Goal: Communication & Community: Answer question/provide support

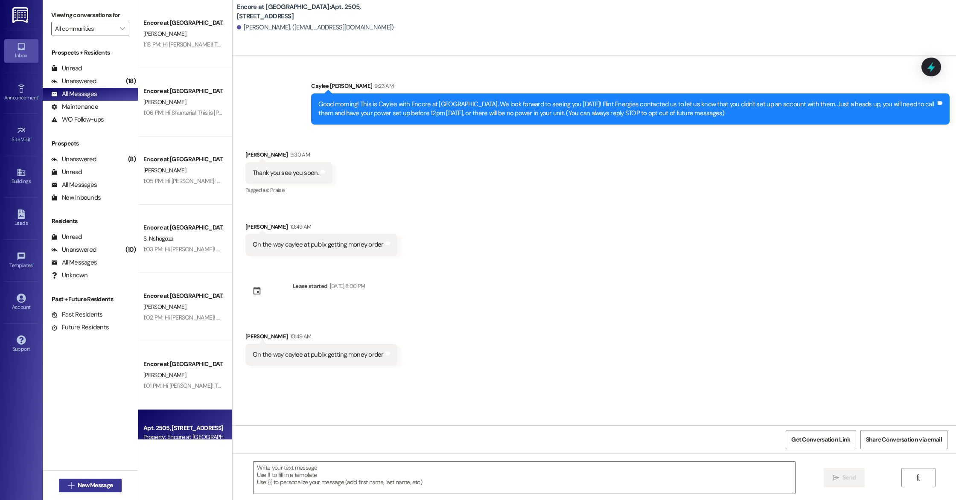
click at [96, 487] on span "New Message" at bounding box center [95, 485] width 35 height 9
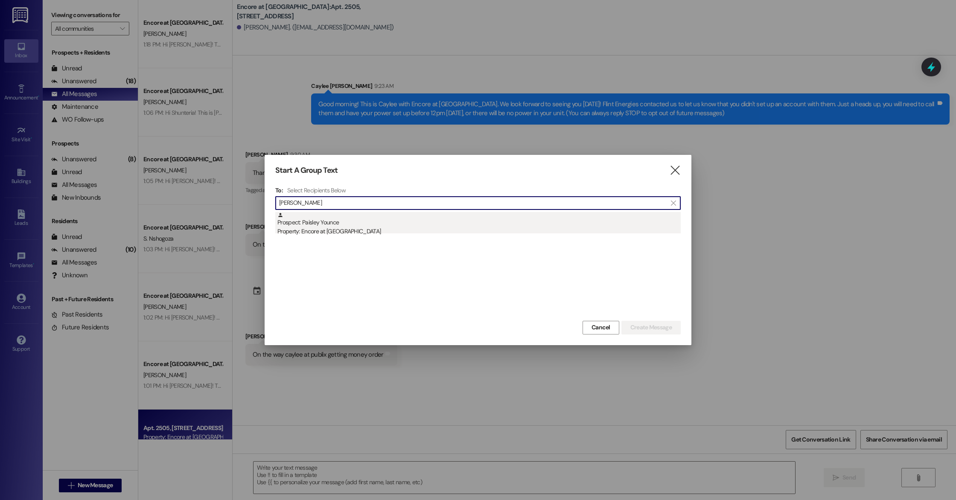
type input "[PERSON_NAME]"
click at [321, 220] on div "Prospect: Paisley Younce Property: Encore at [GEOGRAPHIC_DATA]" at bounding box center [478, 224] width 403 height 24
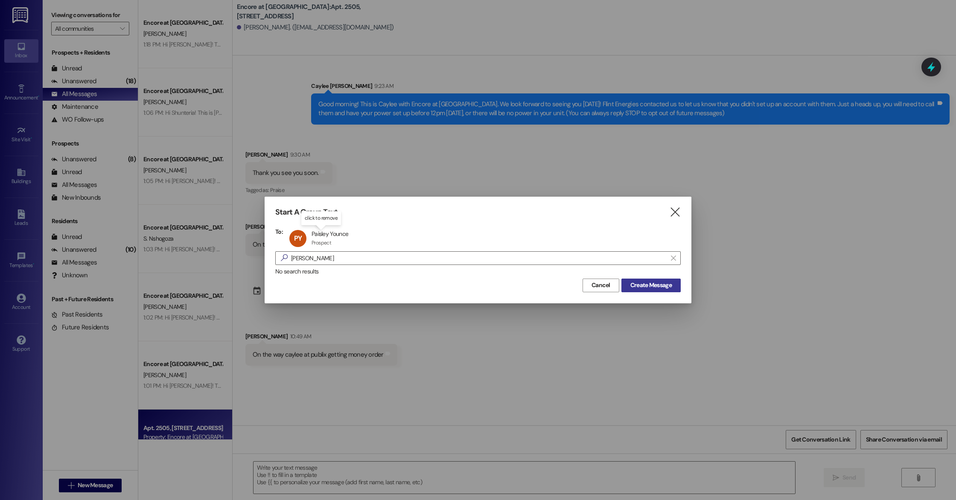
click at [669, 283] on span "Create Message" at bounding box center [650, 285] width 41 height 9
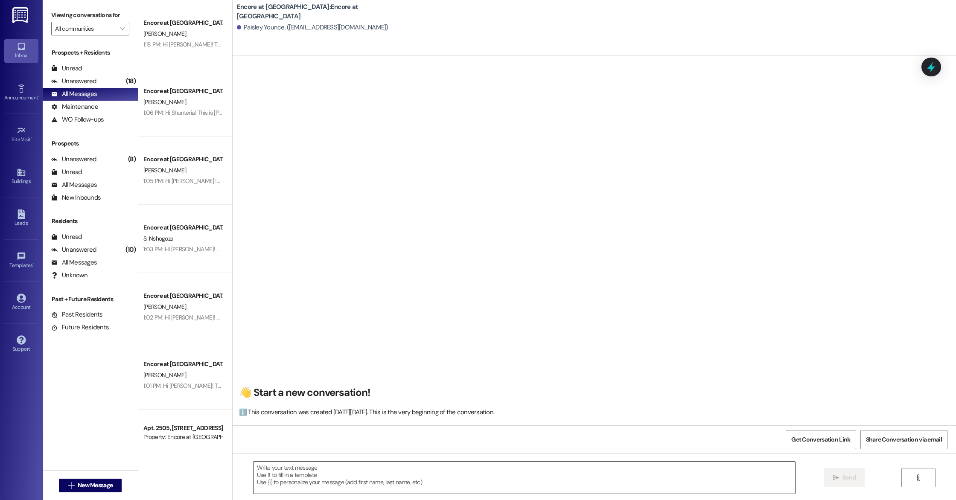
click at [394, 484] on textarea at bounding box center [525, 478] width 542 height 32
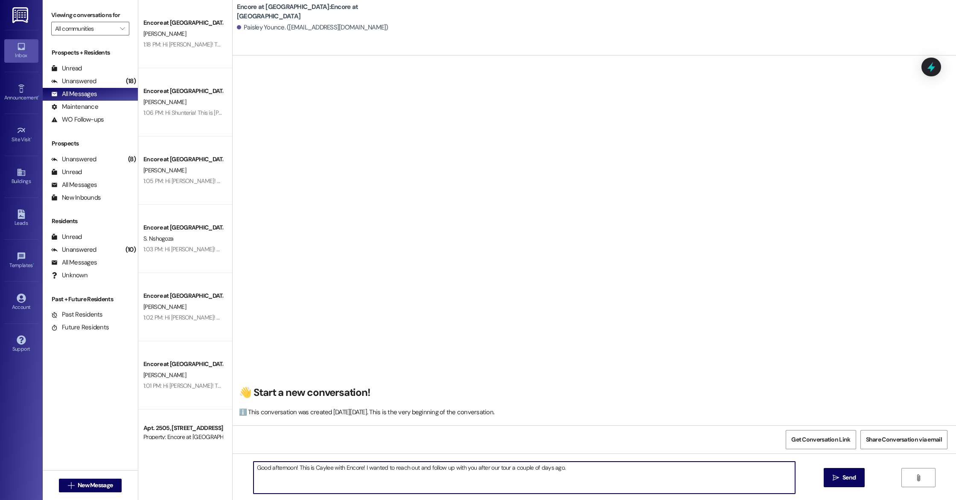
drag, startPoint x: 566, startPoint y: 474, endPoint x: 506, endPoint y: 469, distance: 60.9
click at [505, 469] on textarea "Good afternoon! This is Caylee with Encore! I wanted to reach out and follow up…" at bounding box center [525, 478] width 542 height 32
click at [691, 468] on textarea "Good afternoon! This is Caylee with Encore! I wanted to reach out and follow up…" at bounding box center [525, 478] width 542 height 32
click at [358, 468] on textarea "Good afternoon! This is Caylee with Encore! I wanted to reach out and follow up…" at bounding box center [525, 478] width 542 height 32
click at [577, 482] on textarea "Good afternoon! This is Caylee with Encore. I wanted to reach out and follow up…" at bounding box center [525, 478] width 542 height 32
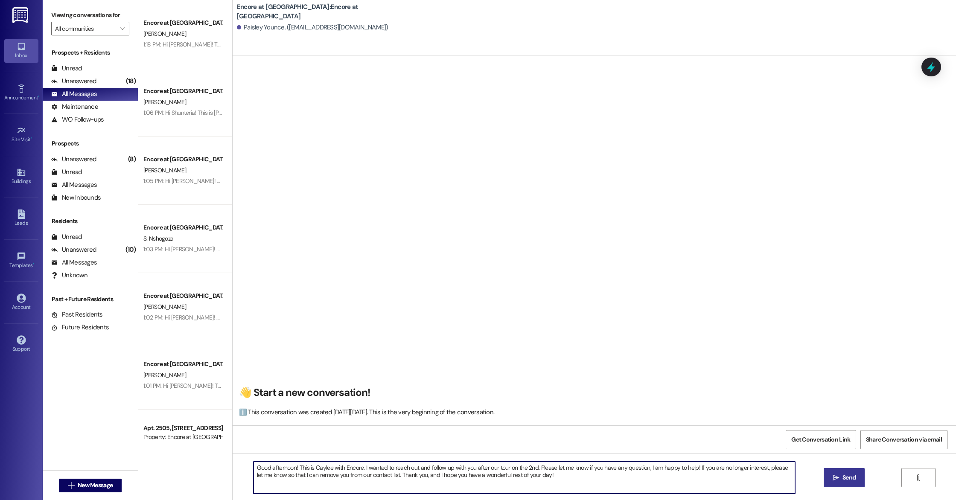
type textarea "Good afternoon! This is Caylee with Encore. I wanted to reach out and follow up…"
click at [843, 480] on span "Send" at bounding box center [849, 477] width 13 height 9
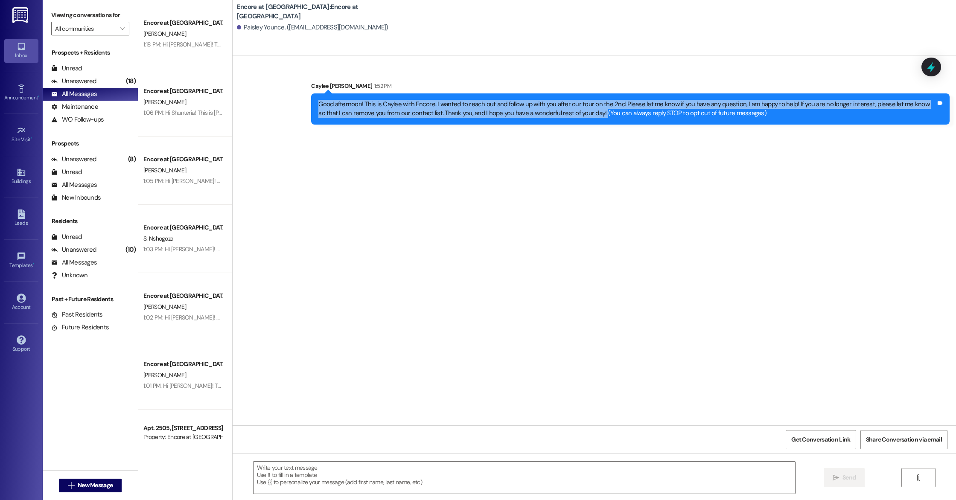
drag, startPoint x: 572, startPoint y: 113, endPoint x: 312, endPoint y: 102, distance: 260.6
click at [318, 102] on div "Good afternoon! This is Caylee with Encore. I wanted to reach out and follow up…" at bounding box center [627, 109] width 618 height 18
copy div "Good afternoon! This is Caylee with Encore. I wanted to reach out and follow up…"
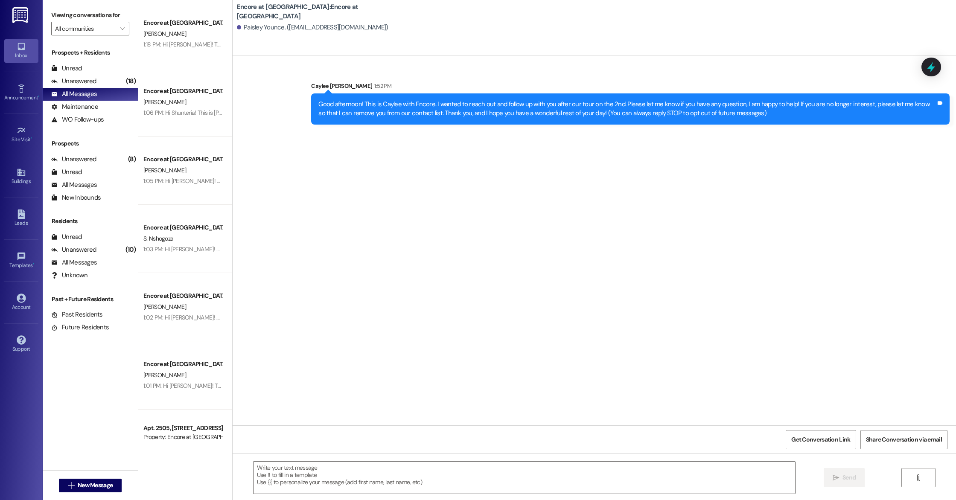
click at [248, 344] on div "Sent via SMS Caylee [PERSON_NAME] 1:52 PM Good afternoon! This is Caylee with E…" at bounding box center [594, 240] width 723 height 370
click at [85, 486] on span "New Message" at bounding box center [95, 485] width 35 height 9
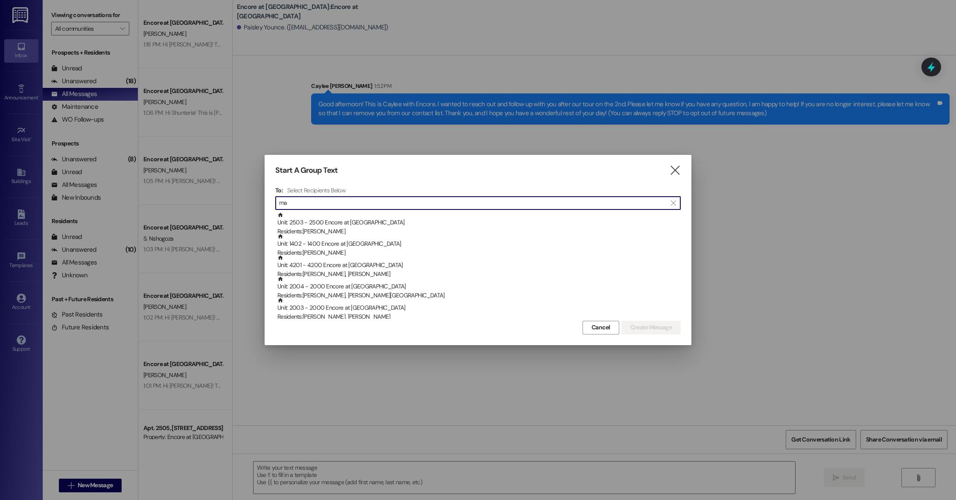
type input "m"
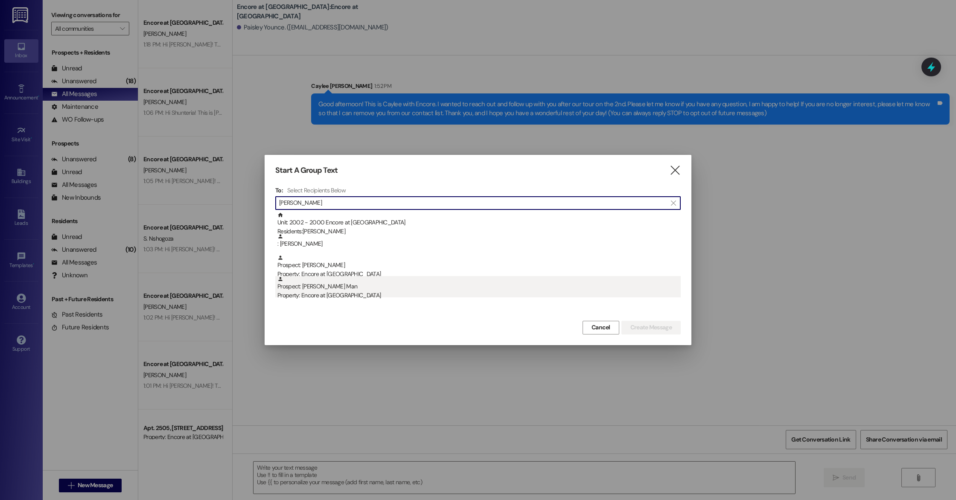
type input "[PERSON_NAME]"
click at [321, 297] on div "Property: Encore at [GEOGRAPHIC_DATA]" at bounding box center [478, 295] width 403 height 9
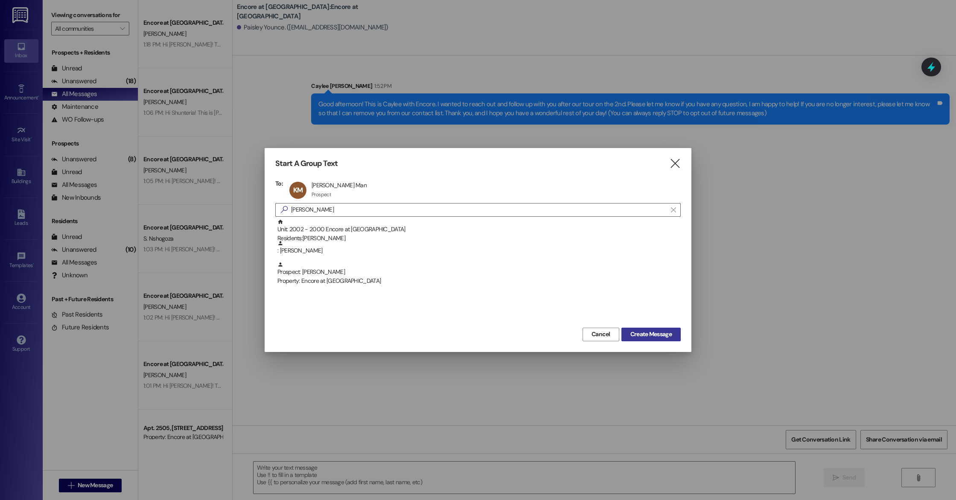
click at [643, 334] on span "Create Message" at bounding box center [650, 334] width 41 height 9
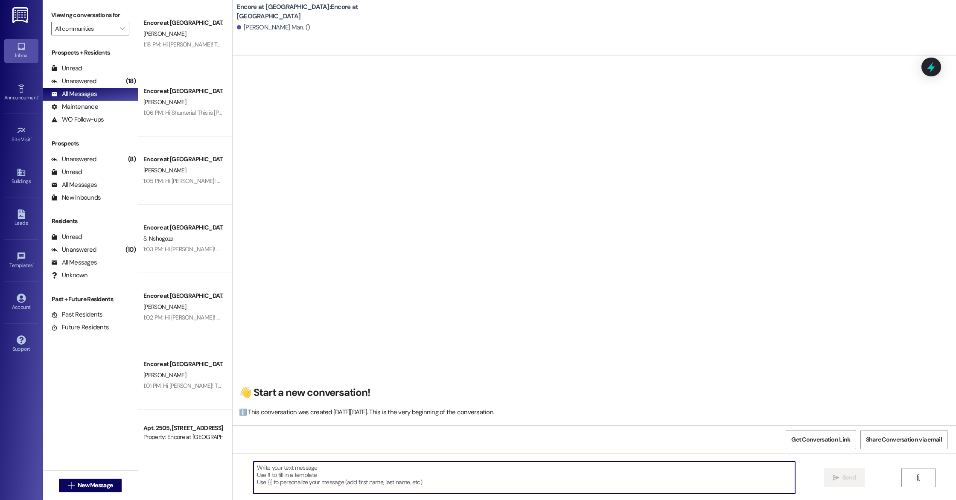
click at [349, 478] on textarea at bounding box center [525, 478] width 542 height 32
paste textarea "Good afternoon! This is Caylee with Encore. I wanted to reach out and follow up…"
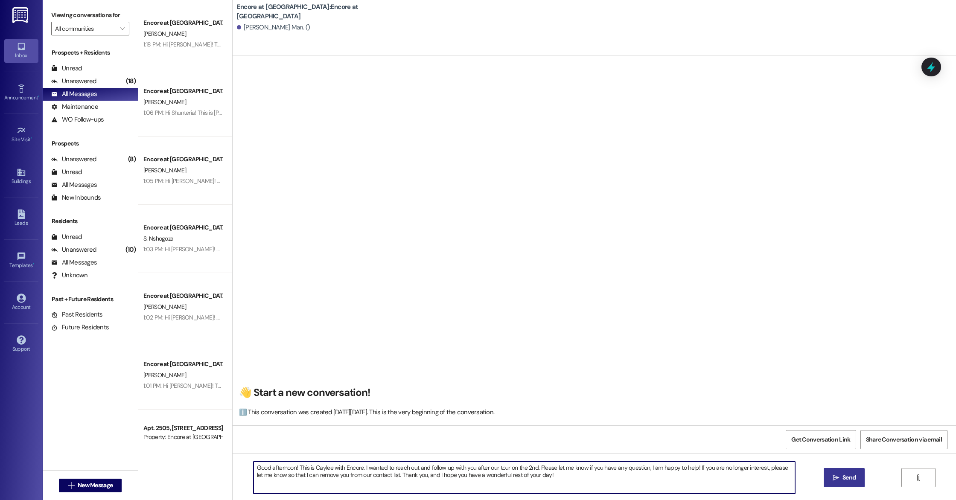
drag, startPoint x: 530, startPoint y: 468, endPoint x: 484, endPoint y: 470, distance: 46.6
click at [484, 470] on textarea "Good afternoon! This is Caylee with Encore. I wanted to reach out and follow up…" at bounding box center [525, 478] width 542 height 32
click at [692, 469] on textarea "Good afternoon! This is Caylee with Encore. I wanted to reach out and follow up…" at bounding box center [525, 478] width 542 height 32
type textarea "Good afternoon! This is Caylee with Encore. I wanted to reach out and follow up…"
click at [645, 479] on textarea "Good afternoon! This is Caylee with Encore. I wanted to reach out and follow up…" at bounding box center [525, 478] width 542 height 32
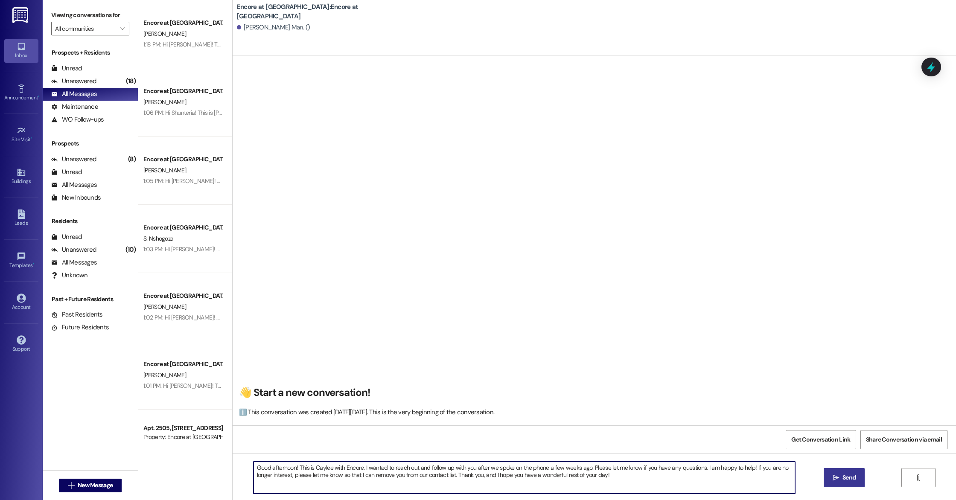
drag, startPoint x: 627, startPoint y: 479, endPoint x: 244, endPoint y: 461, distance: 383.3
click at [249, 461] on div "Good afternoon! This is Caylee with Encore. I wanted to reach out and follow up…" at bounding box center [520, 477] width 543 height 33
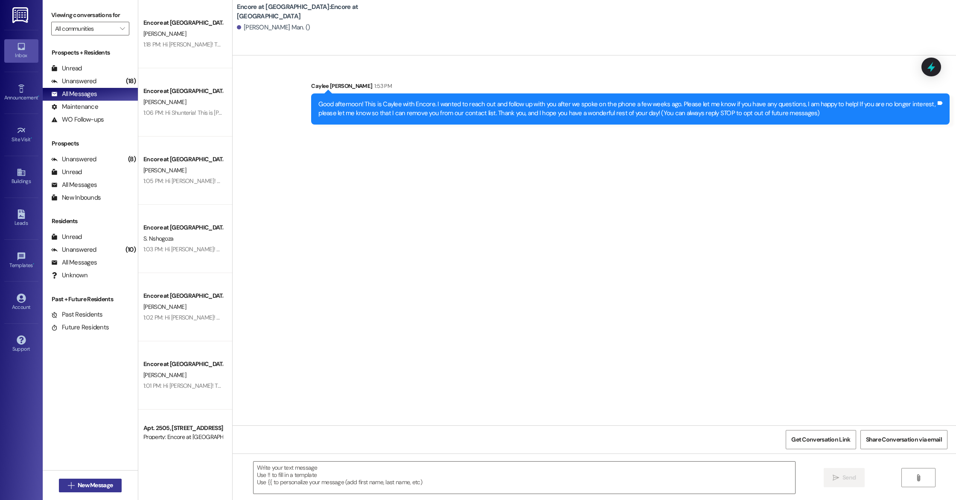
click at [78, 484] on span "New Message" at bounding box center [95, 485] width 35 height 9
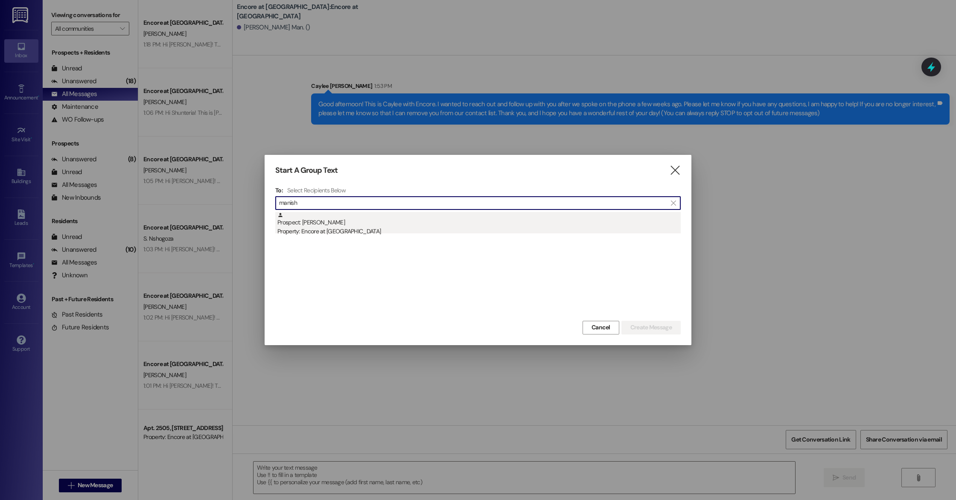
type input "manish"
click at [334, 223] on div "Prospect: [PERSON_NAME] Property: Encore at [GEOGRAPHIC_DATA]" at bounding box center [478, 224] width 403 height 24
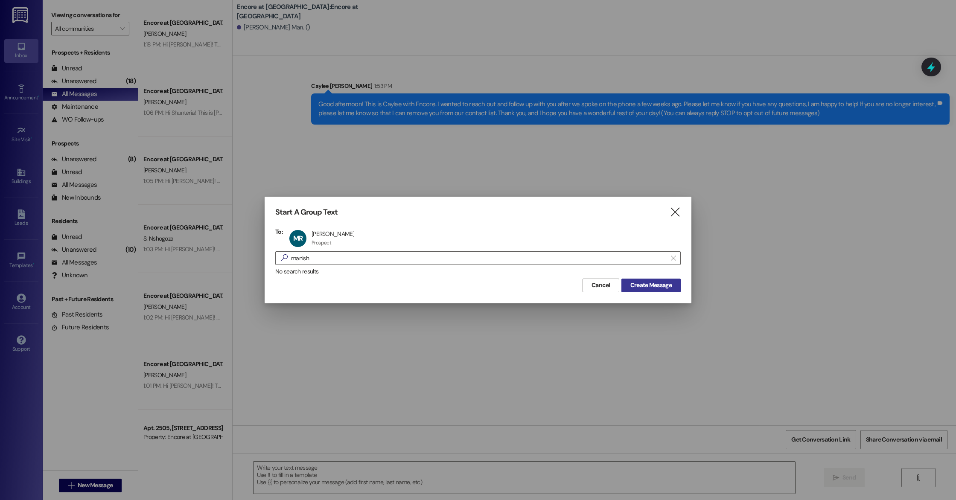
click at [657, 284] on span "Create Message" at bounding box center [650, 285] width 41 height 9
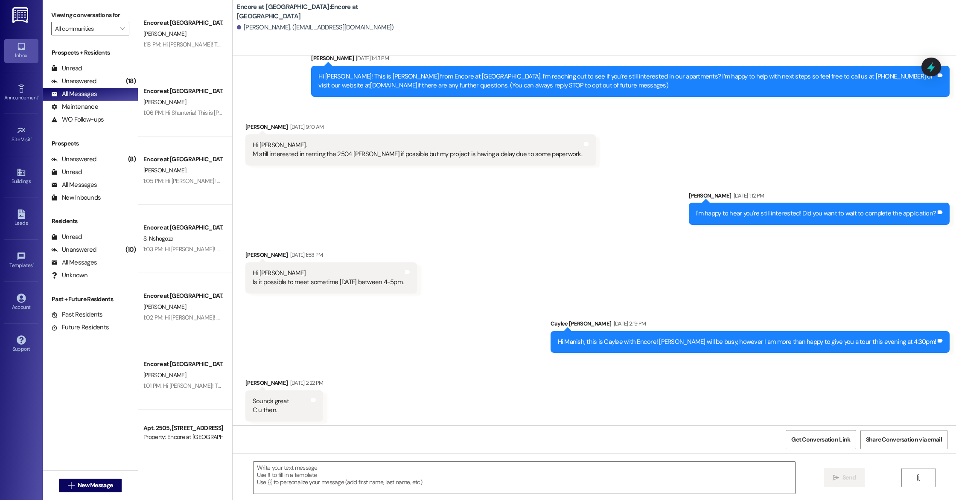
scroll to position [30, 0]
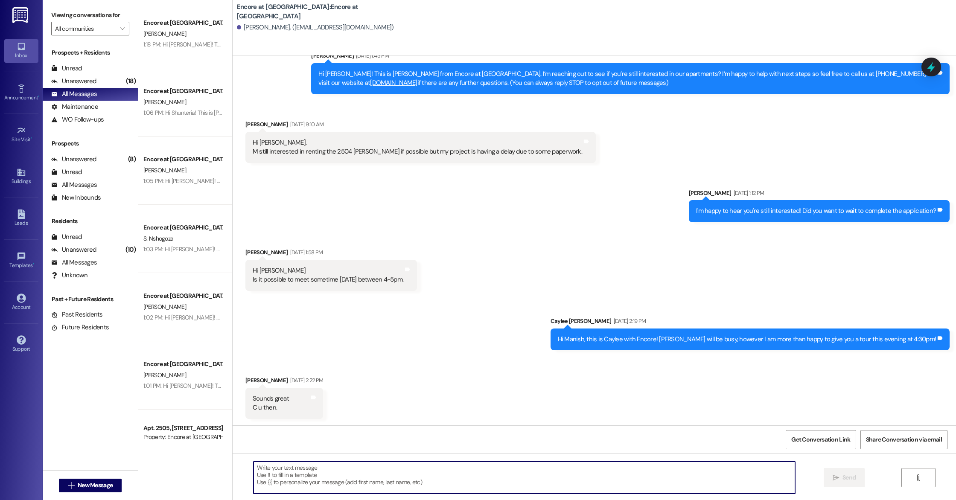
click at [323, 472] on textarea at bounding box center [525, 478] width 542 height 32
paste textarea "Good afternoon! This is Caylee with Encore. I wanted to reach out and follow up…"
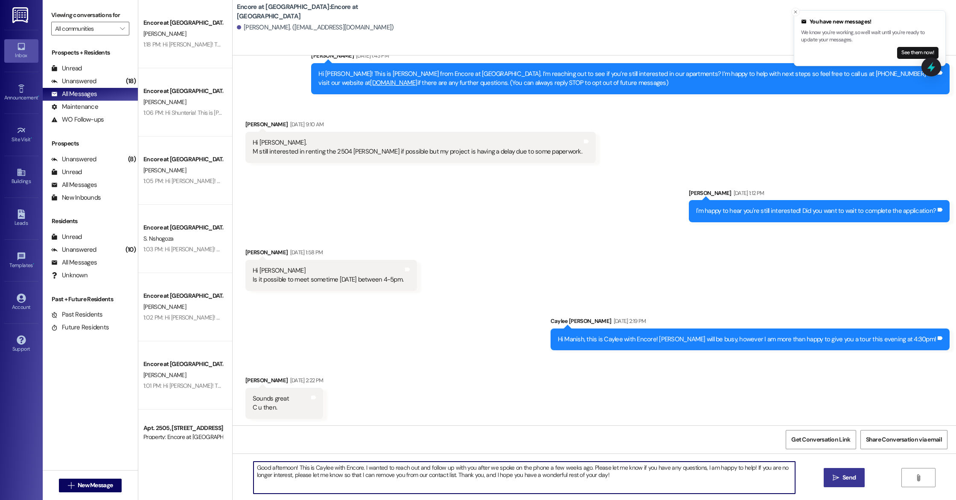
drag, startPoint x: 482, startPoint y: 469, endPoint x: 581, endPoint y: 469, distance: 98.6
click at [581, 469] on textarea "Good afternoon! This is Caylee with Encore. I wanted to reach out and follow up…" at bounding box center [525, 478] width 542 height 32
drag, startPoint x: 529, startPoint y: 467, endPoint x: 505, endPoint y: 468, distance: 24.3
click at [505, 468] on textarea "Good afternoon! This is Caylee with Encore. I wanted to reach out and follow up…" at bounding box center [525, 478] width 542 height 32
drag, startPoint x: 508, startPoint y: 467, endPoint x: 518, endPoint y: 467, distance: 9.9
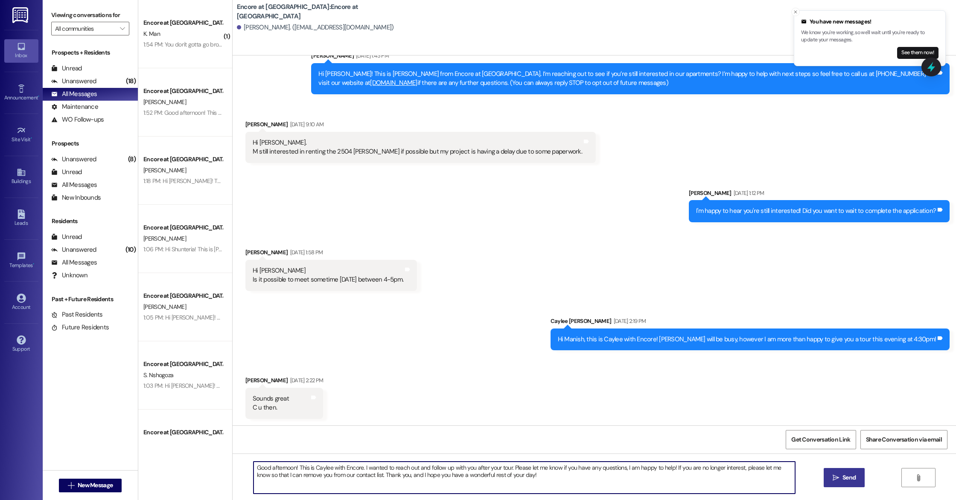
click at [509, 467] on textarea "Good afternoon! This is Caylee with Encore. I wanted to reach out and follow up…" at bounding box center [525, 478] width 542 height 32
click at [655, 479] on textarea "Good afternoon! This is Caylee with Encore. I wanted to reach out and follow up…" at bounding box center [525, 478] width 542 height 32
drag, startPoint x: 576, startPoint y: 467, endPoint x: 552, endPoint y: 470, distance: 24.0
click at [552, 470] on textarea "Good afternoon! This is Caylee with Encore. I wanted to reach out and follow up…" at bounding box center [525, 478] width 542 height 32
click at [659, 481] on textarea "Good afternoon! This is Caylee with Encore. I wanted to reach out and follow up…" at bounding box center [525, 478] width 542 height 32
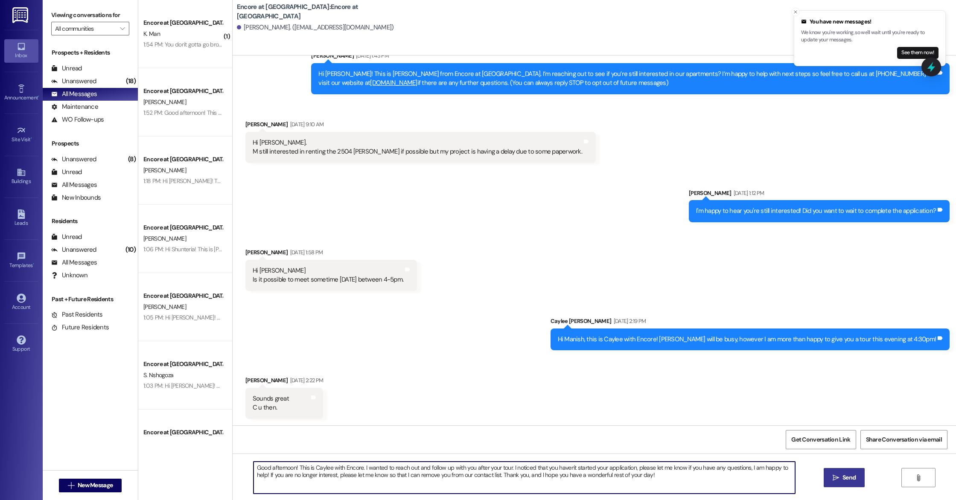
drag, startPoint x: 743, startPoint y: 470, endPoint x: 757, endPoint y: 470, distance: 13.7
click at [743, 470] on textarea "Good afternoon! This is Caylee with Encore. I wanted to reach out and follow up…" at bounding box center [525, 478] width 542 height 32
type textarea "Good afternoon! This is Caylee with Encore. I wanted to reach out and follow up…"
click at [834, 481] on span " Send" at bounding box center [844, 477] width 27 height 9
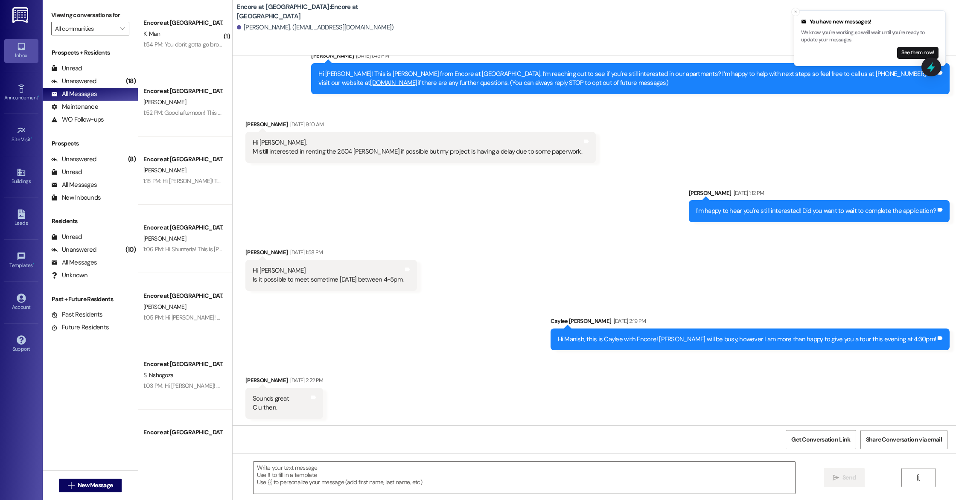
scroll to position [99, 0]
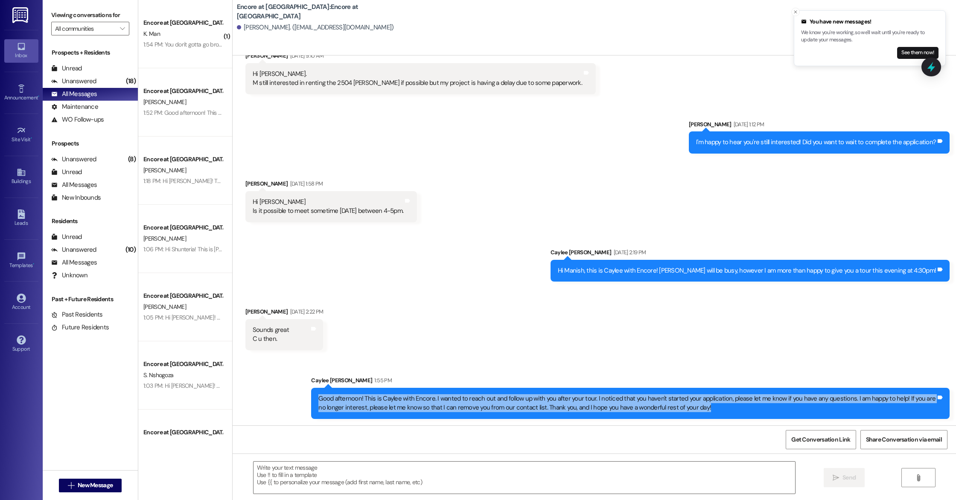
drag, startPoint x: 691, startPoint y: 406, endPoint x: 300, endPoint y: 399, distance: 391.9
click at [305, 399] on div "Sent via SMS Caylee [PERSON_NAME] 1:55 PM Good afternoon! This is Caylee with E…" at bounding box center [630, 398] width 651 height 56
copy div "Good afternoon! This is Caylee with Encore. I wanted to reach out and follow up…"
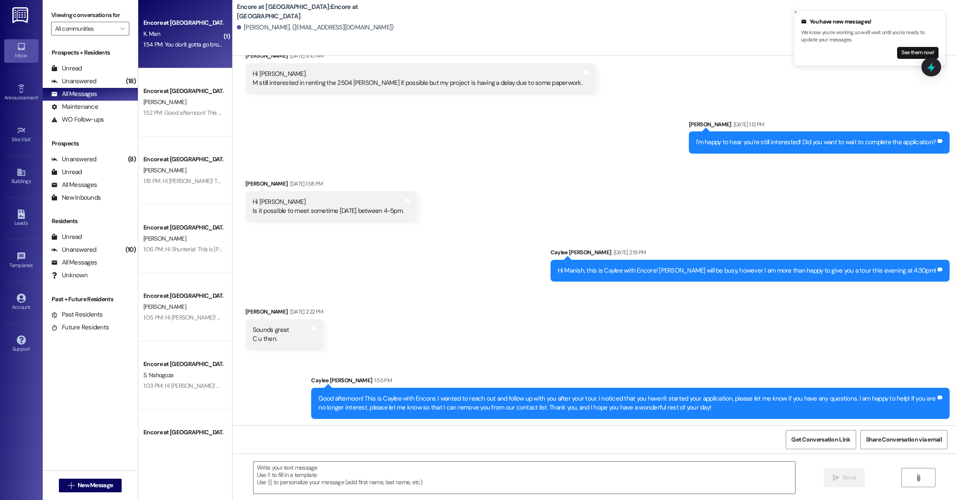
click at [190, 50] on div "Encore at [GEOGRAPHIC_DATA] K. Man [DEMOGRAPHIC_DATA]:54 PM: You don't gotta go…" at bounding box center [185, 34] width 94 height 68
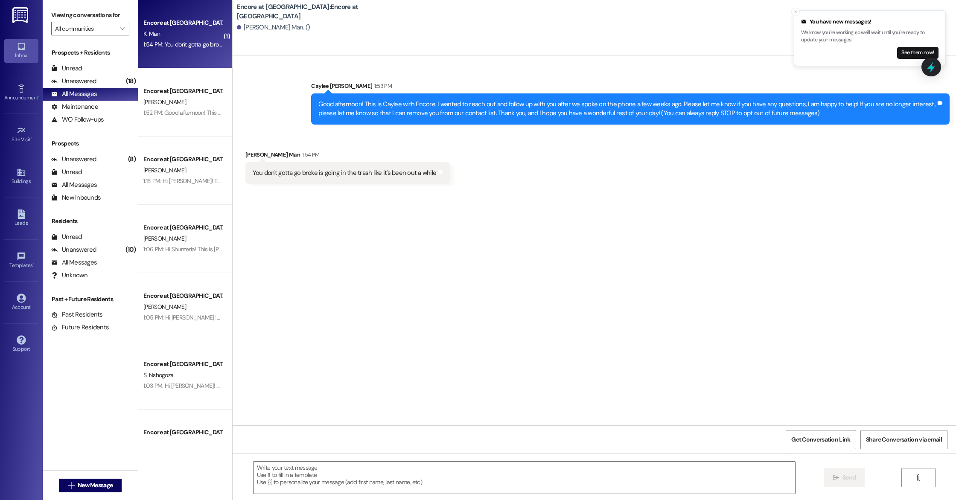
scroll to position [0, 0]
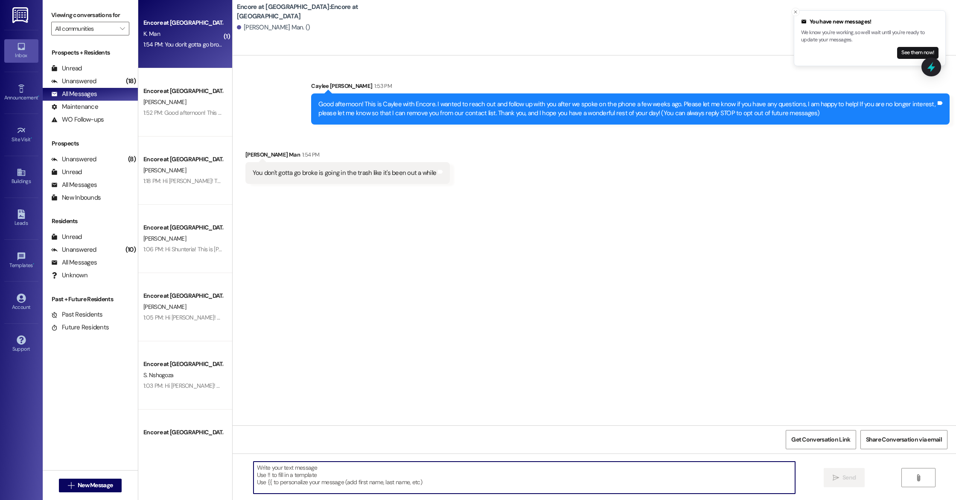
click at [323, 485] on textarea at bounding box center [525, 478] width 542 height 32
click at [908, 53] on button "See them now!" at bounding box center [917, 53] width 41 height 12
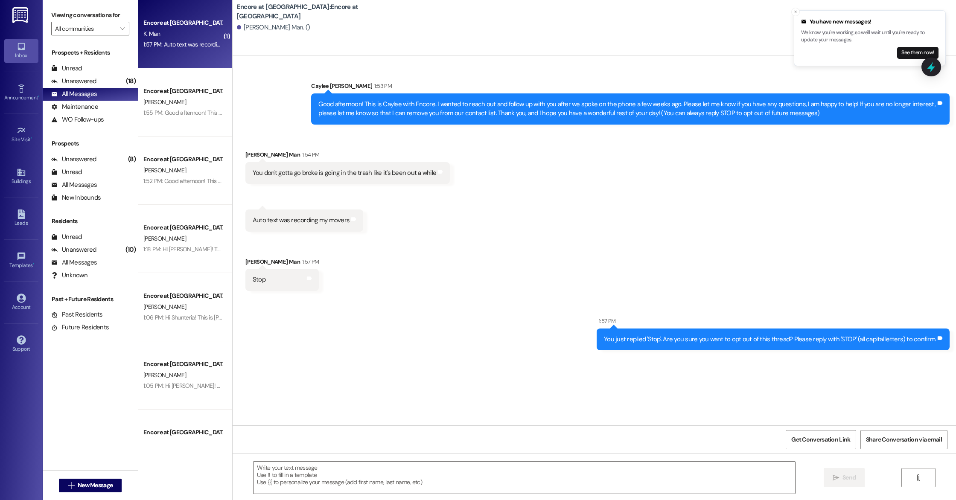
click at [901, 55] on button "See them now!" at bounding box center [917, 53] width 41 height 12
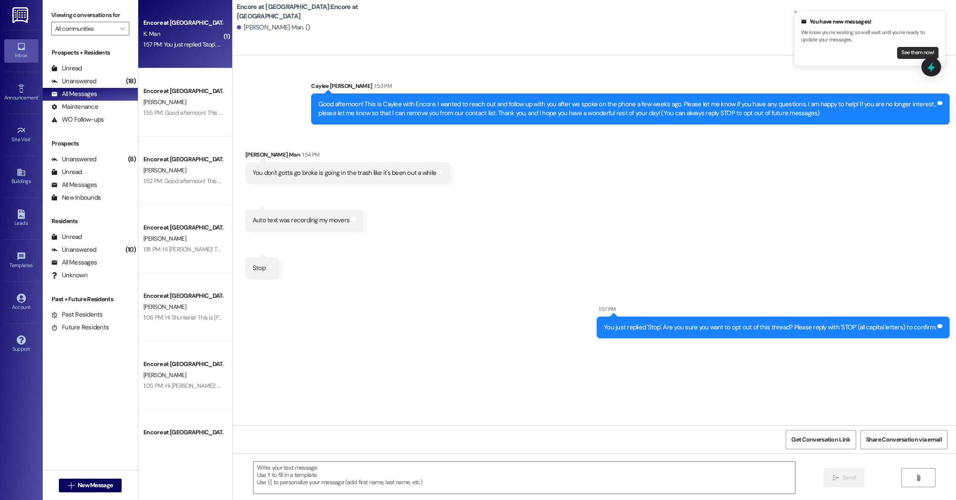
click at [908, 50] on button "See them now!" at bounding box center [917, 53] width 41 height 12
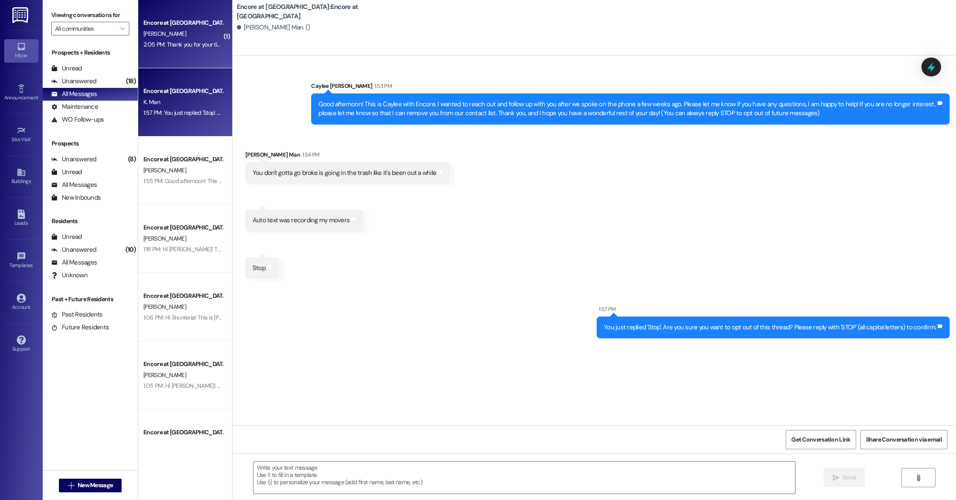
click at [180, 42] on div "2:05 PM: Thank you for your time, but I am no longer interested. Have a wonderf…" at bounding box center [256, 45] width 227 height 8
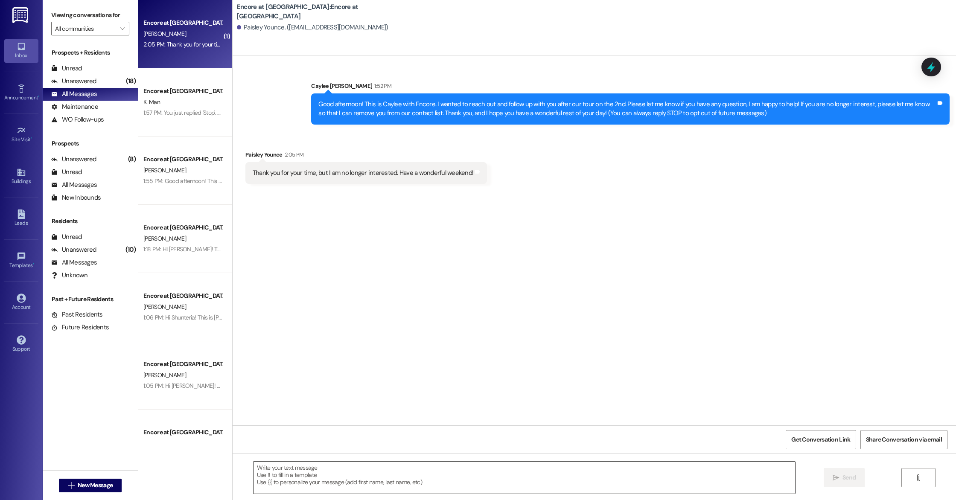
click at [404, 469] on textarea at bounding box center [525, 478] width 542 height 32
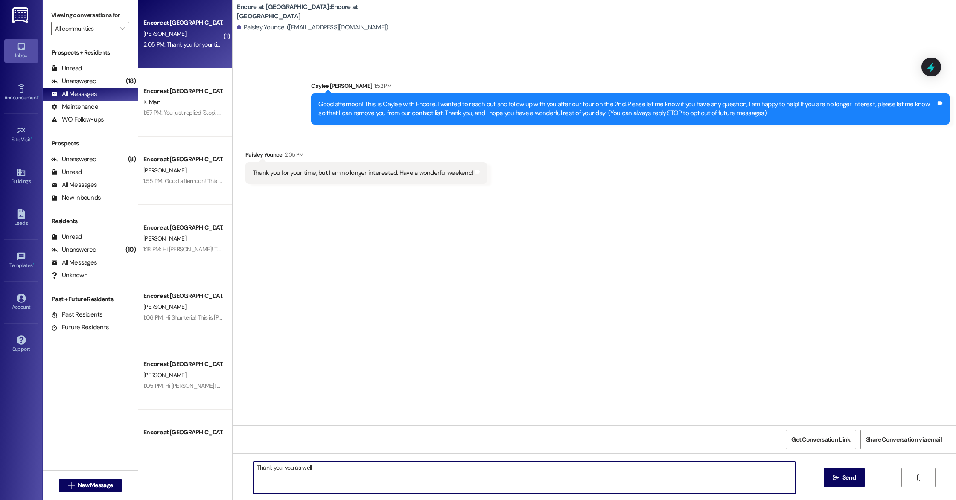
type textarea "Thank you, you as well!"
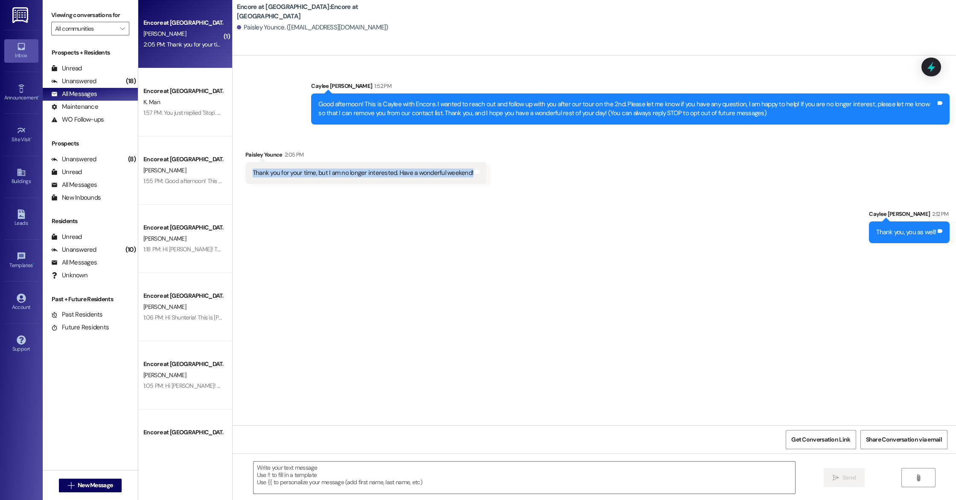
drag, startPoint x: 461, startPoint y: 175, endPoint x: 241, endPoint y: 175, distance: 220.2
click at [245, 175] on div "Thank you for your time, but I am no longer interested. Have a wonderful weeken…" at bounding box center [366, 173] width 242 height 22
copy div "Thank you for your time, but I am no longer interested. Have a wonderful weeken…"
click at [419, 249] on div "Sent via SMS Caylee [PERSON_NAME] 2:12 PM Thank you, you as well! Tags and notes" at bounding box center [594, 219] width 723 height 59
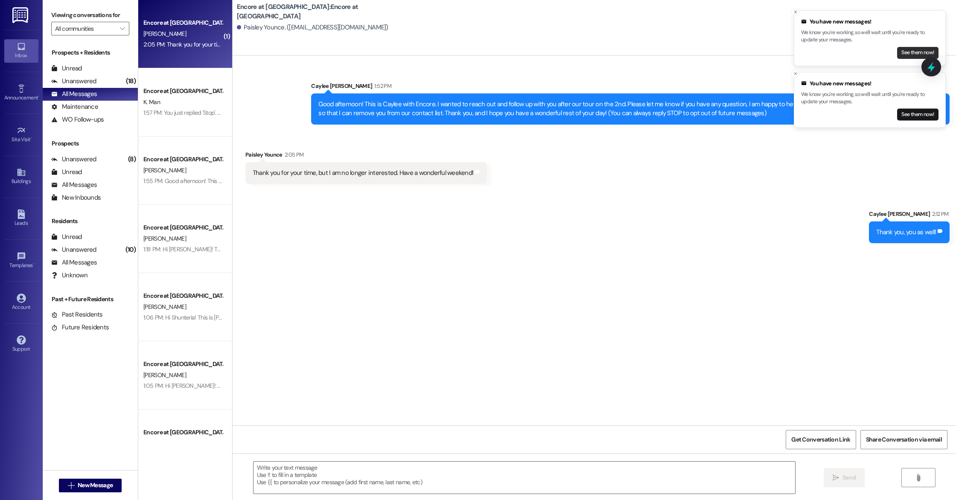
click at [908, 53] on button "See them now!" at bounding box center [917, 53] width 41 height 12
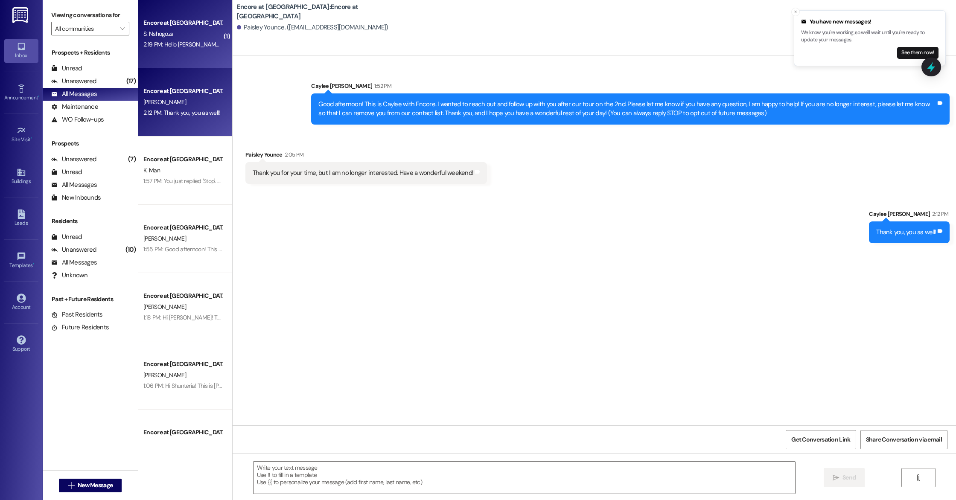
click at [166, 52] on div "Encore at [GEOGRAPHIC_DATA] S. Nshogoza 2:19 PM: Hello [PERSON_NAME] unfortunat…" at bounding box center [185, 34] width 94 height 68
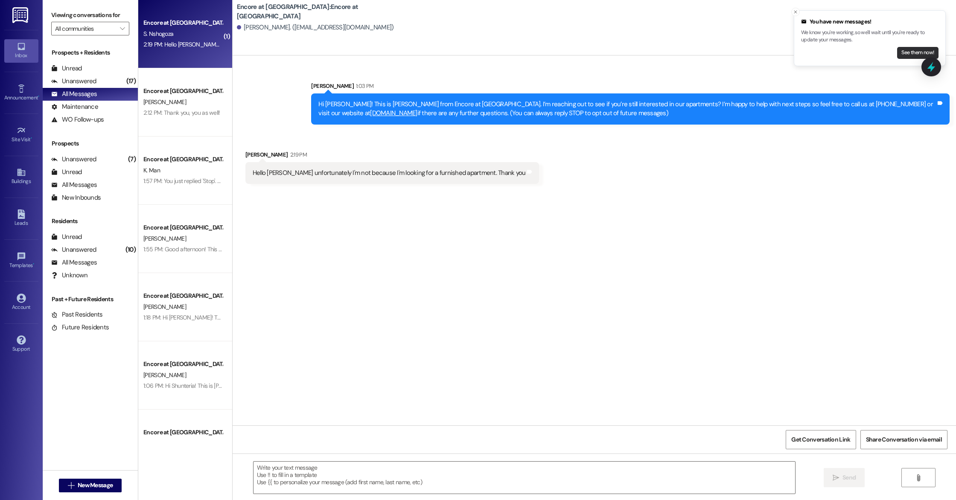
click at [913, 53] on button "See them now!" at bounding box center [917, 53] width 41 height 12
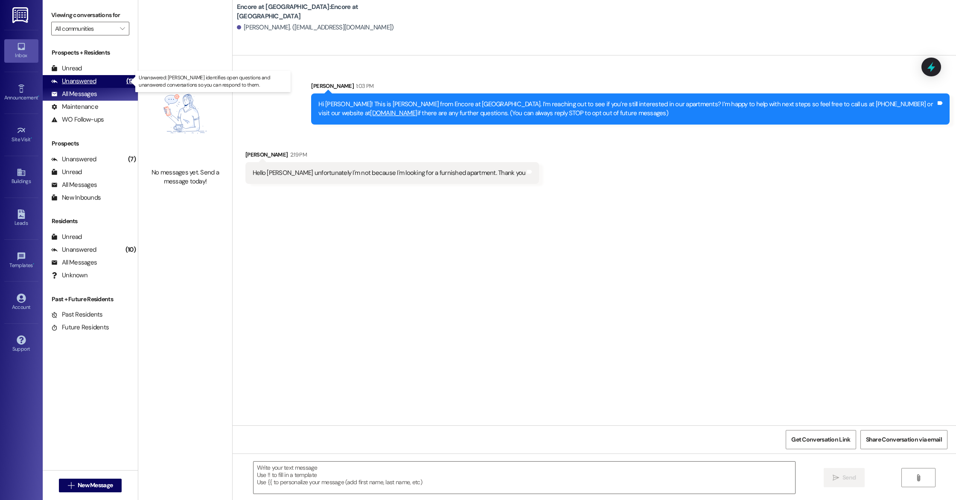
click at [75, 78] on div "Unanswered" at bounding box center [73, 81] width 45 height 9
